Goal: Navigation & Orientation: Understand site structure

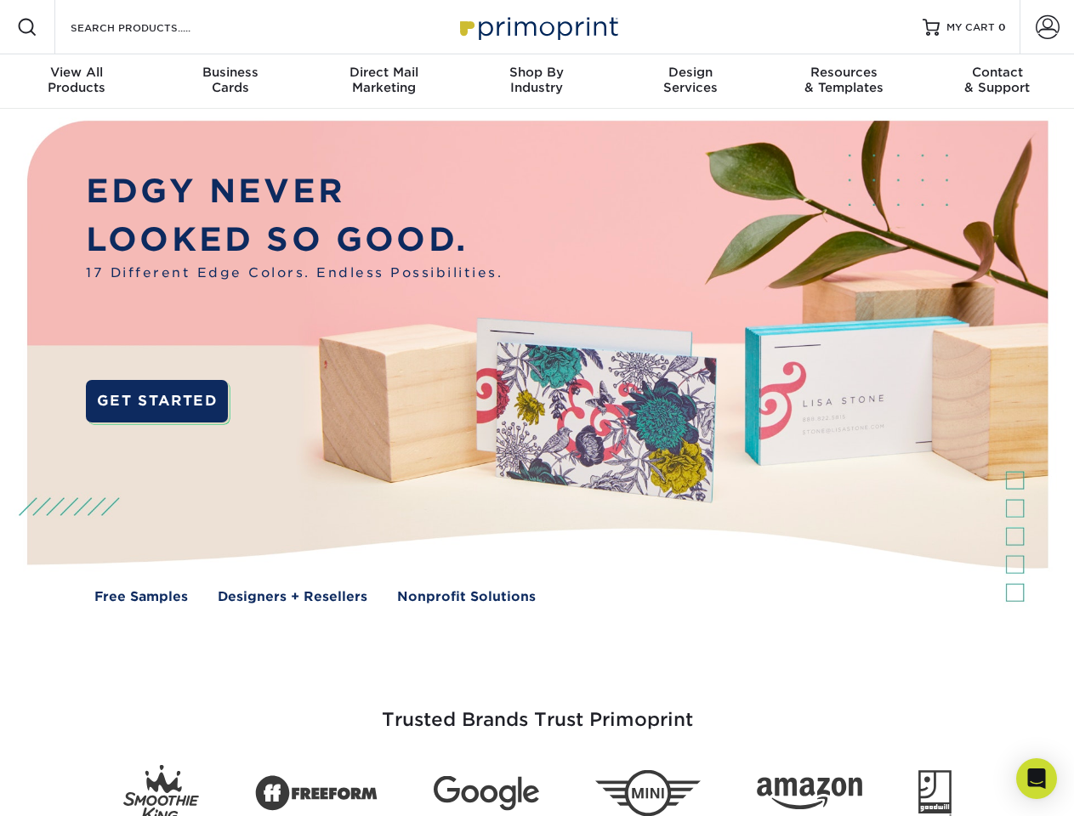
click at [537, 408] on img at bounding box center [536, 374] width 1063 height 531
click at [27, 27] on span at bounding box center [27, 27] width 20 height 20
click at [1047, 27] on span at bounding box center [1048, 27] width 24 height 24
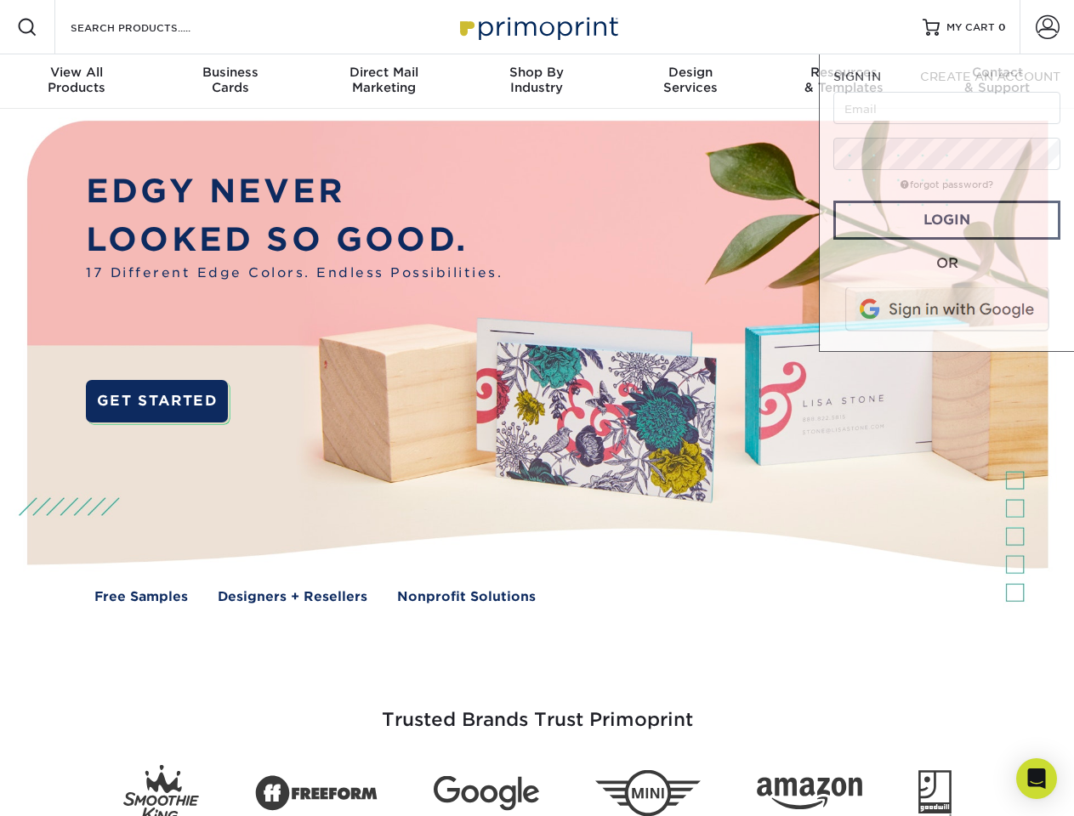
click at [77, 82] on div "View All Products" at bounding box center [76, 80] width 153 height 31
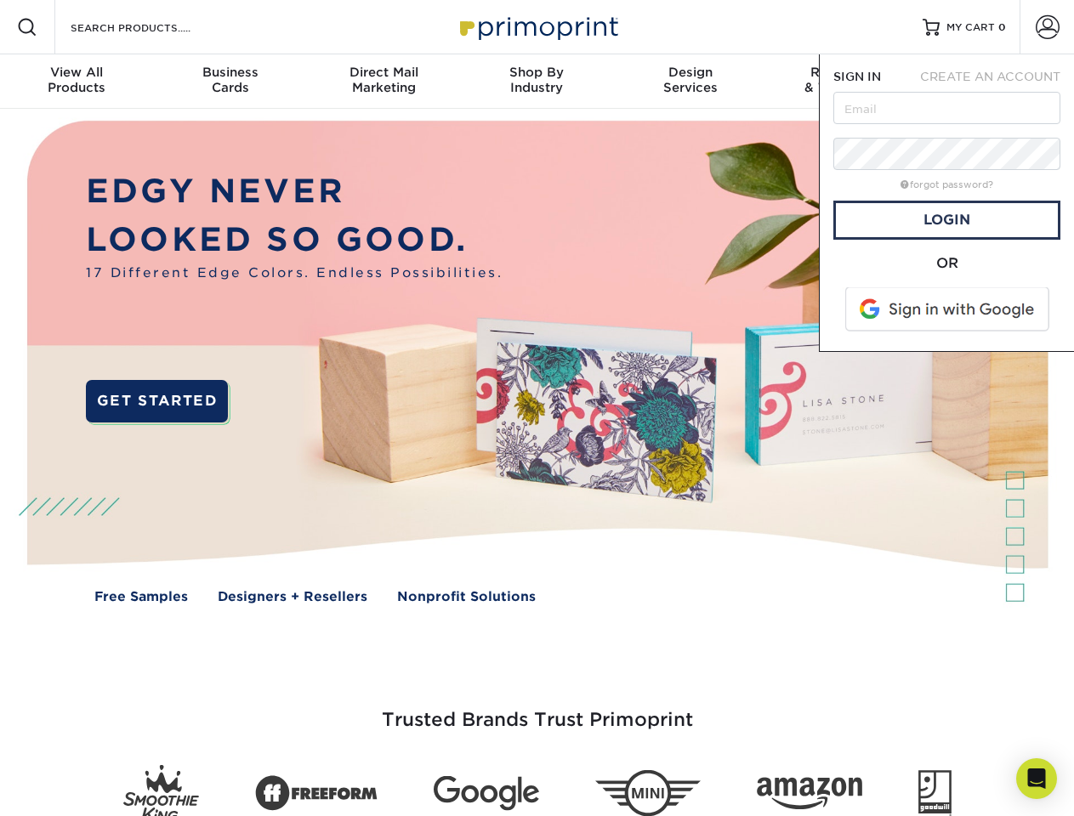
click at [230, 82] on div "Business Cards" at bounding box center [229, 80] width 153 height 31
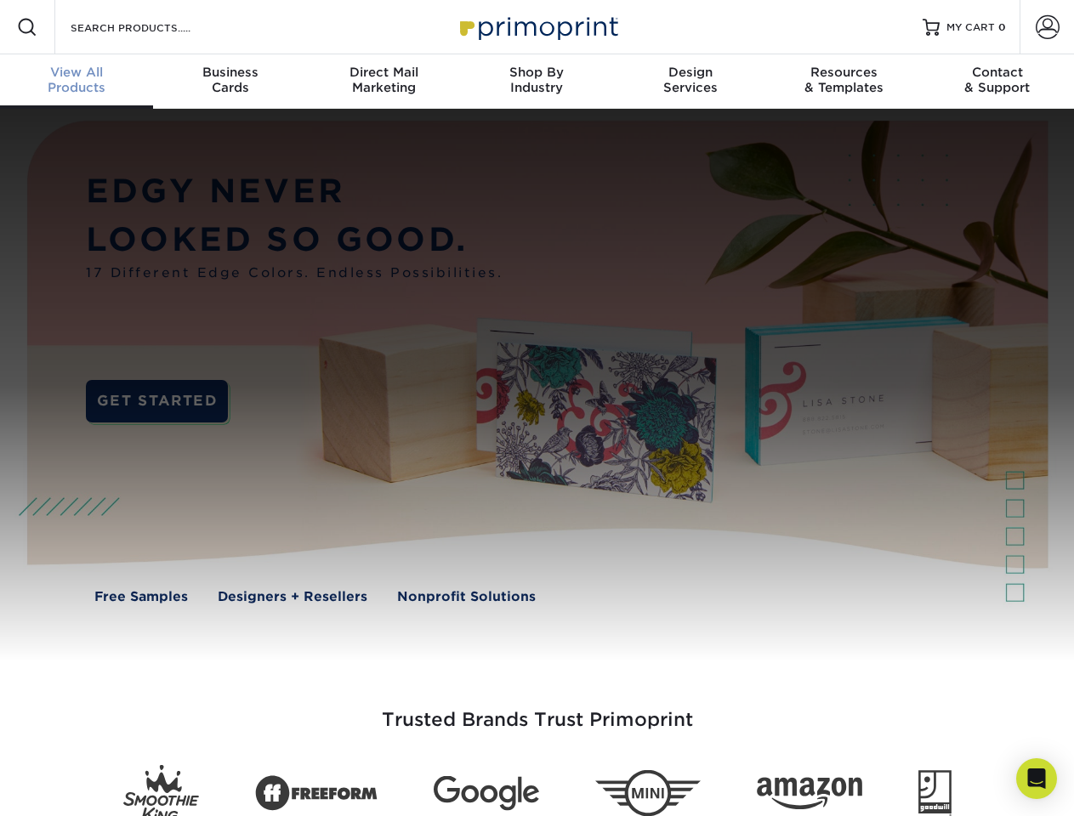
click at [384, 82] on div "Direct Mail Marketing" at bounding box center [383, 80] width 153 height 31
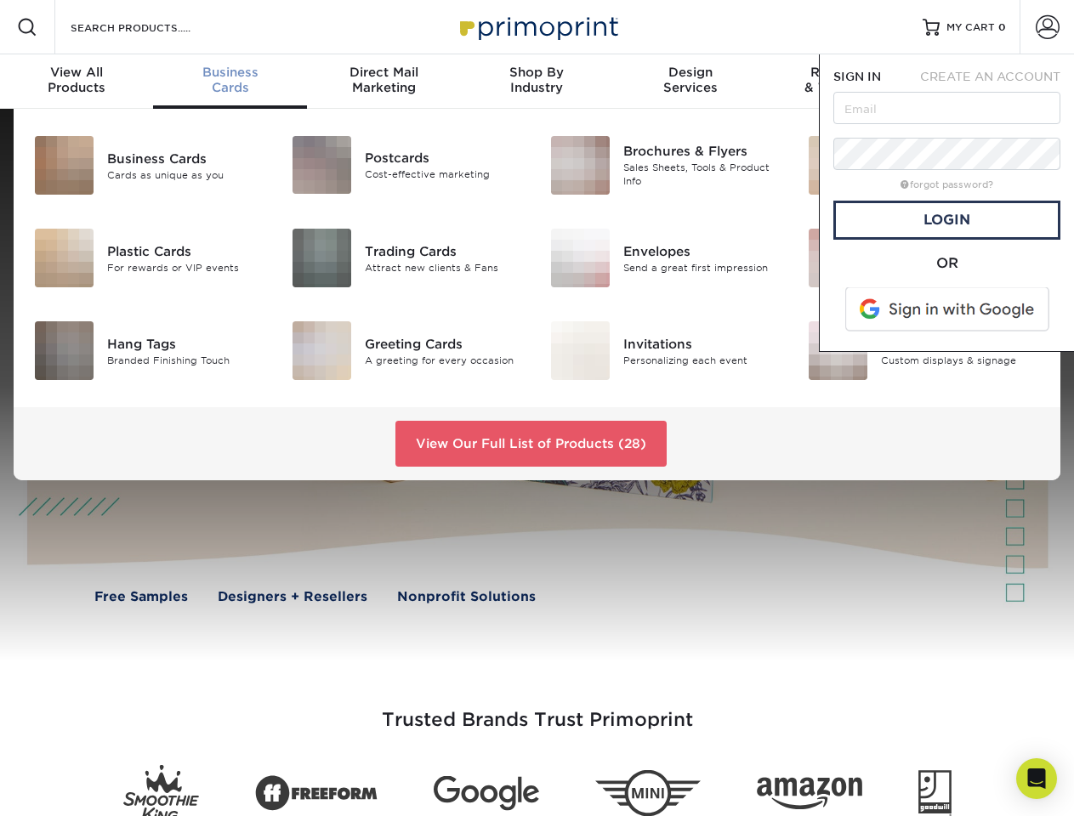
click at [537, 82] on div "Shop By Industry" at bounding box center [536, 80] width 153 height 31
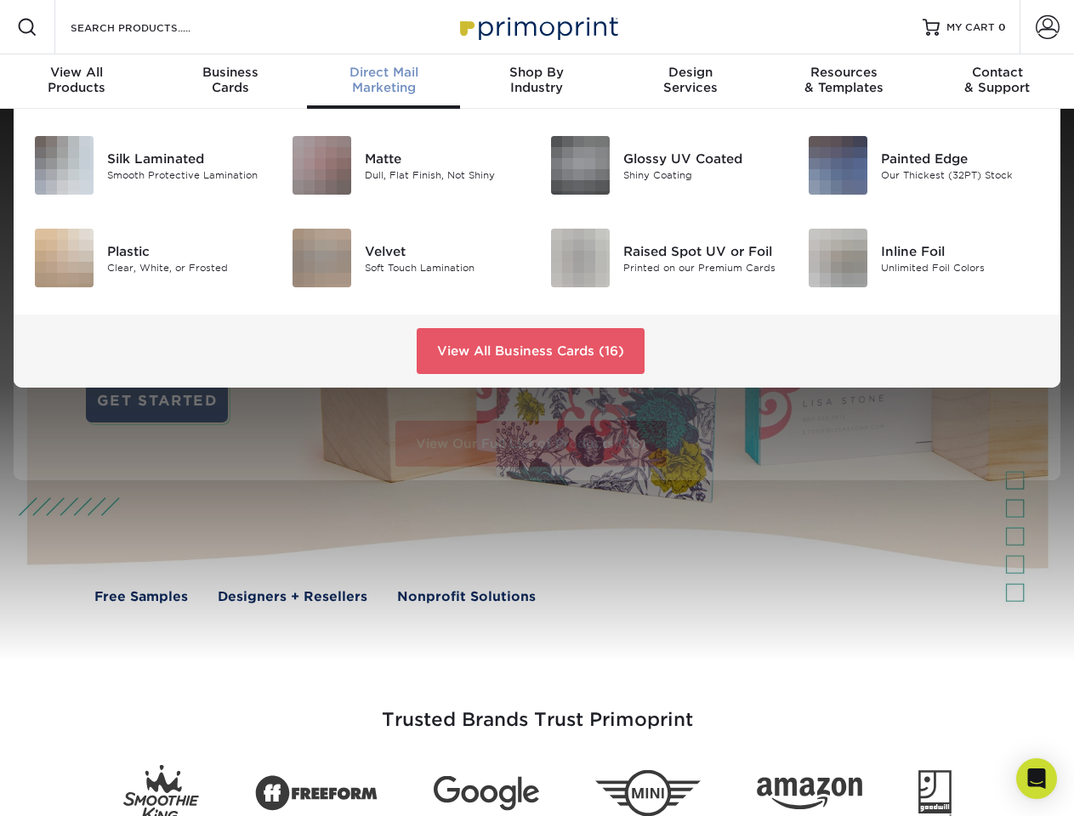
click at [690, 82] on div "Design Services" at bounding box center [690, 80] width 153 height 31
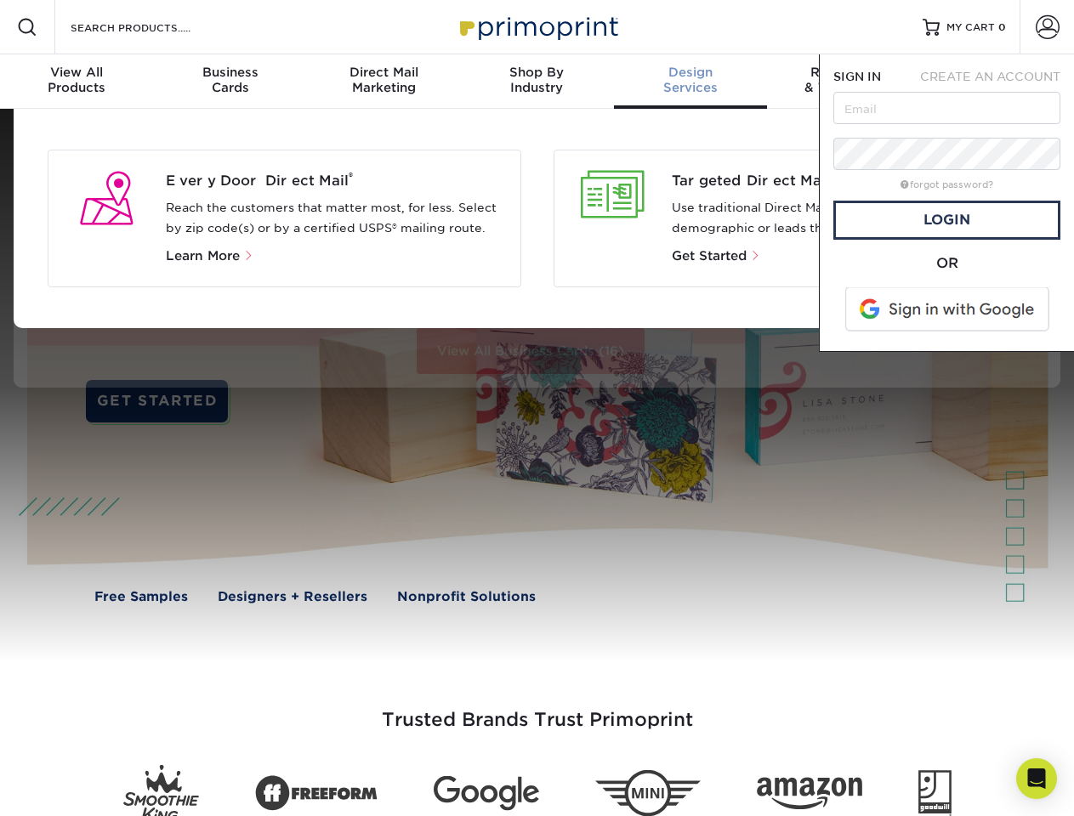
click at [844, 82] on span "SIGN IN" at bounding box center [857, 77] width 48 height 14
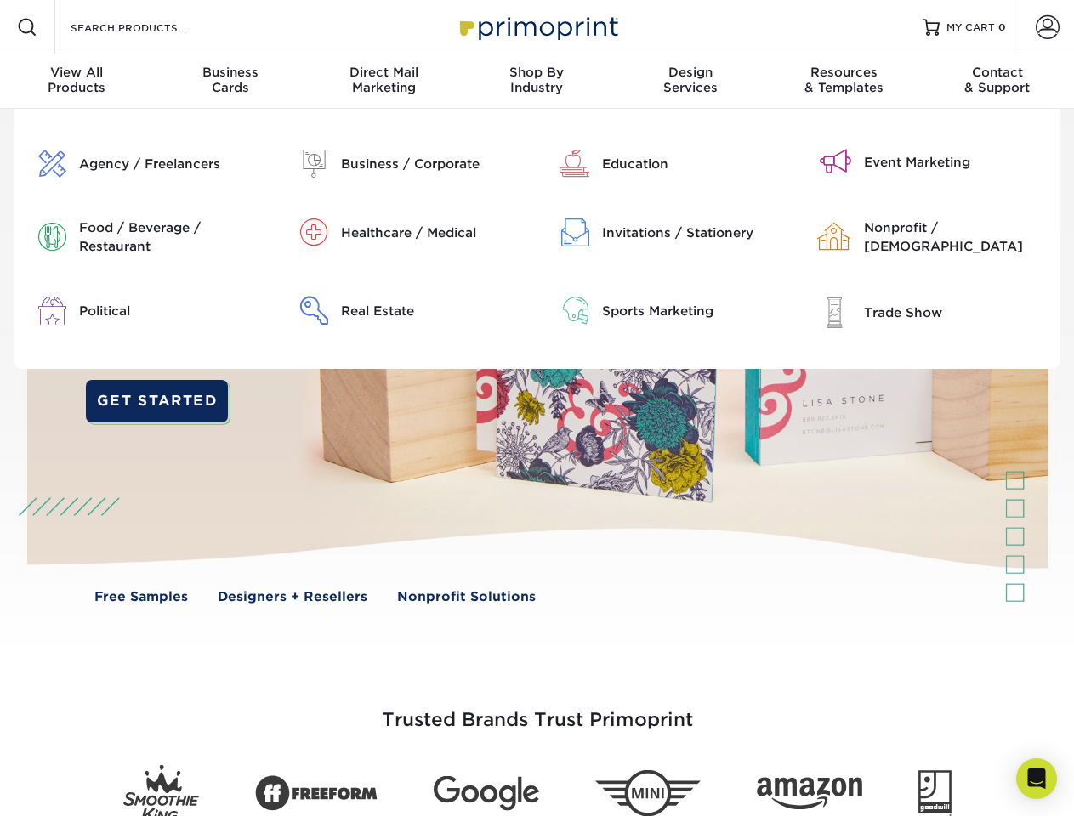
click at [997, 82] on div "Contact & Support" at bounding box center [997, 80] width 153 height 31
